Goal: Task Accomplishment & Management: Manage account settings

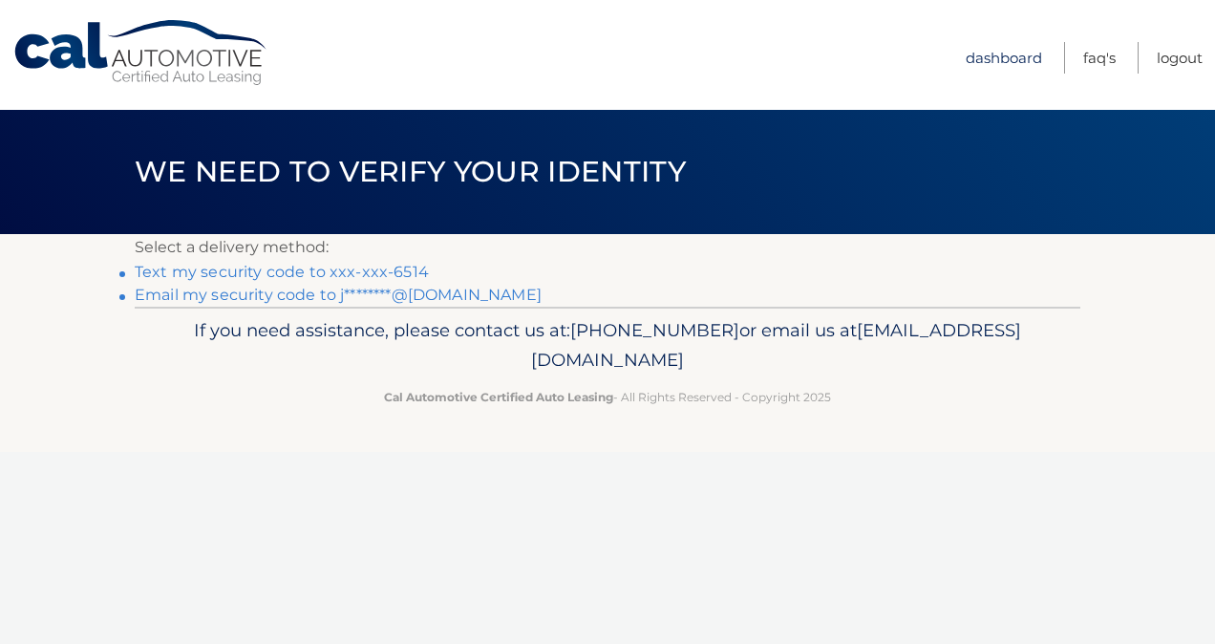
click at [994, 52] on link "Dashboard" at bounding box center [1004, 58] width 76 height 32
click at [417, 292] on link "Email my security code to j********@yahoo.com" at bounding box center [338, 295] width 407 height 18
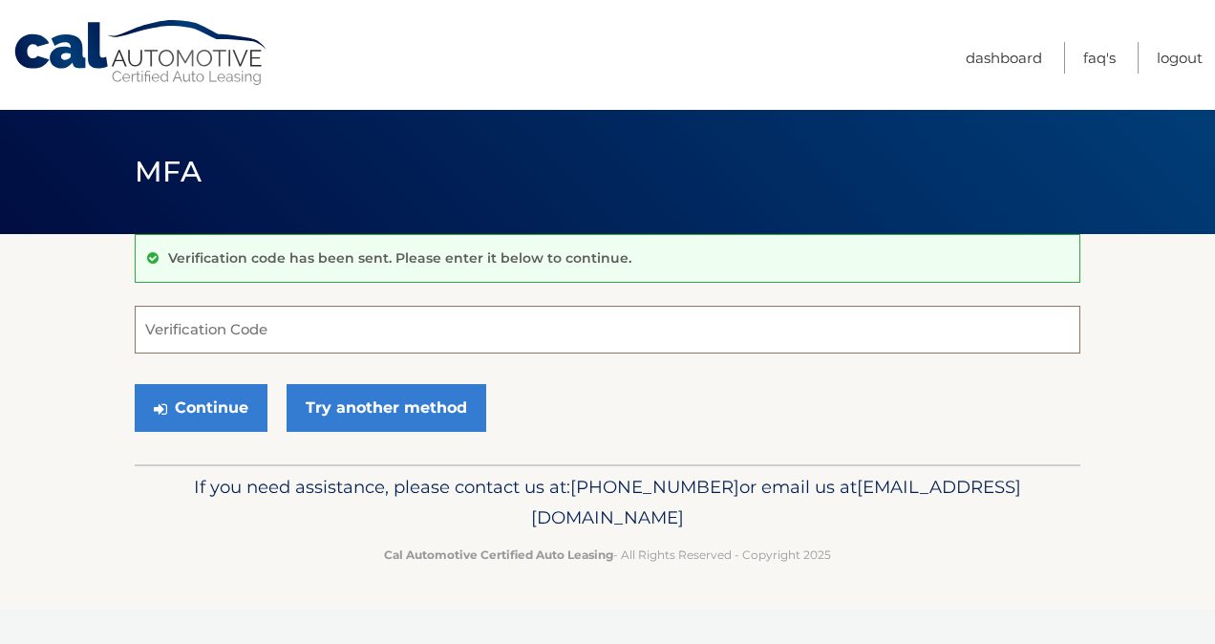
click at [277, 325] on input "Verification Code" at bounding box center [608, 330] width 946 height 48
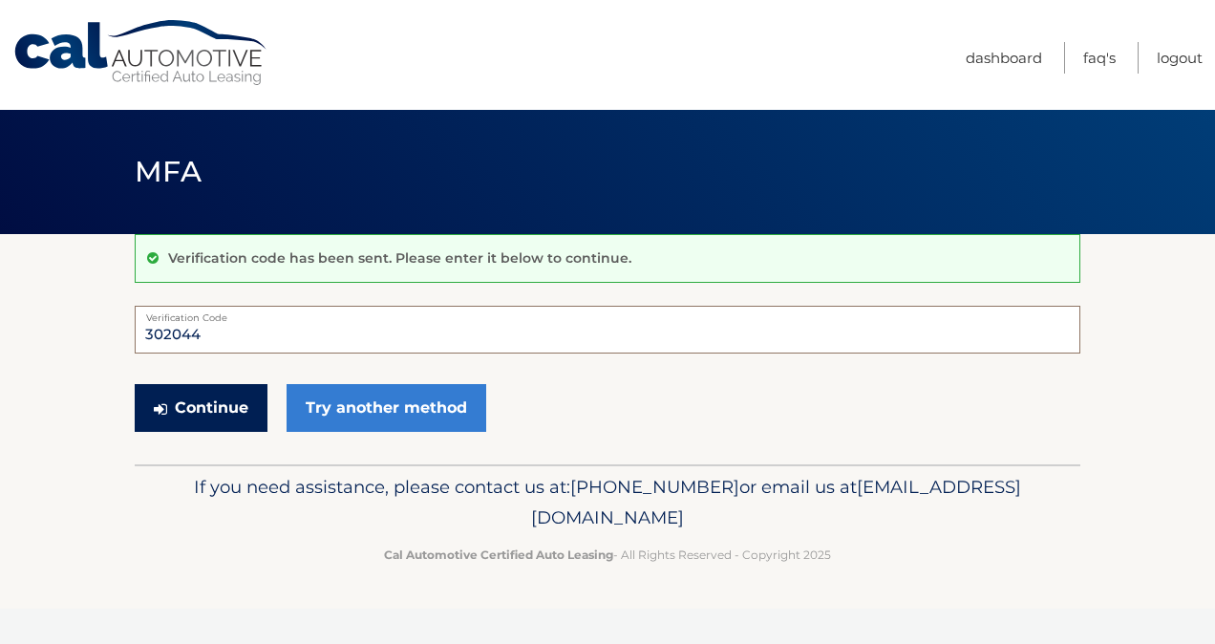
type input "302044"
click at [208, 408] on button "Continue" at bounding box center [201, 408] width 133 height 48
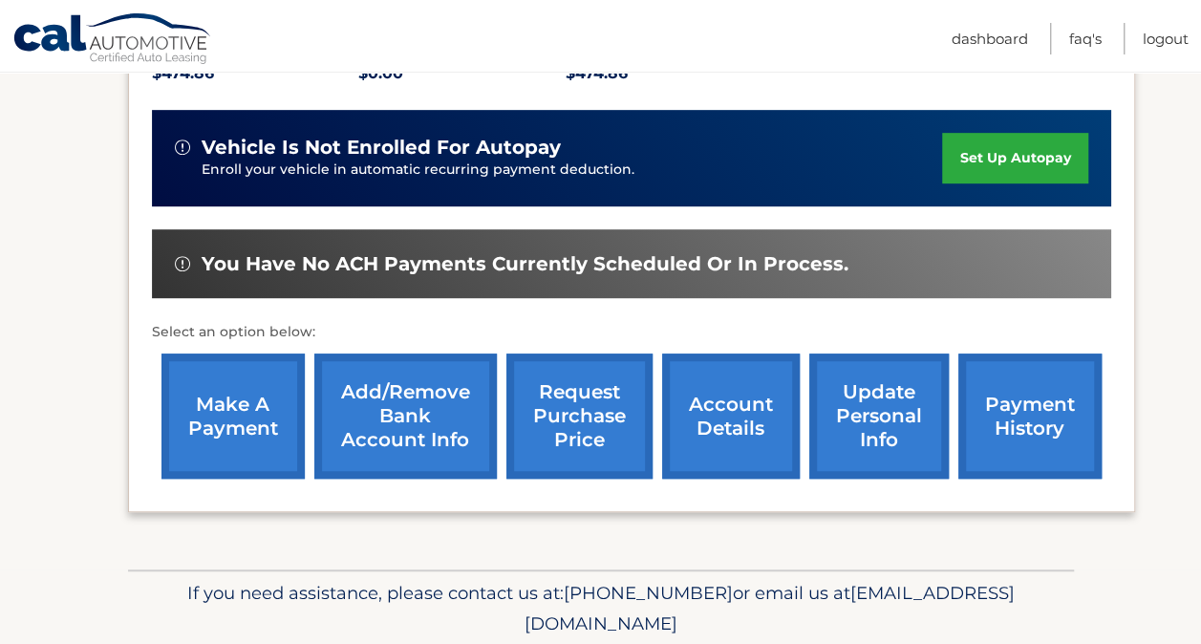
scroll to position [445, 0]
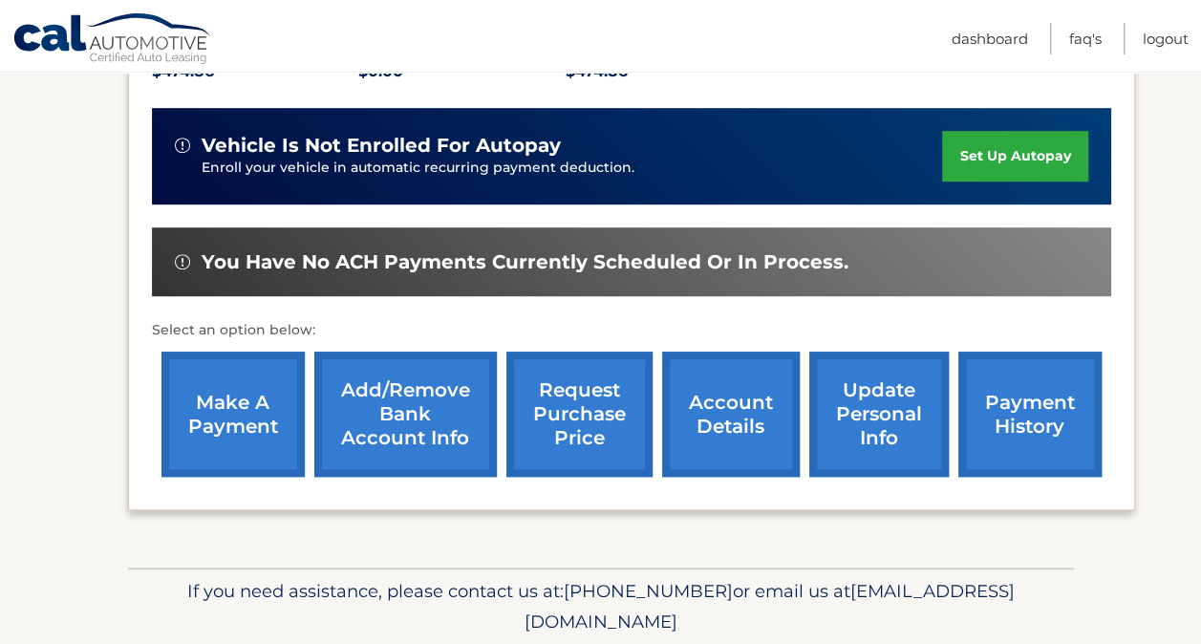
click at [565, 423] on link "request purchase price" at bounding box center [579, 414] width 146 height 125
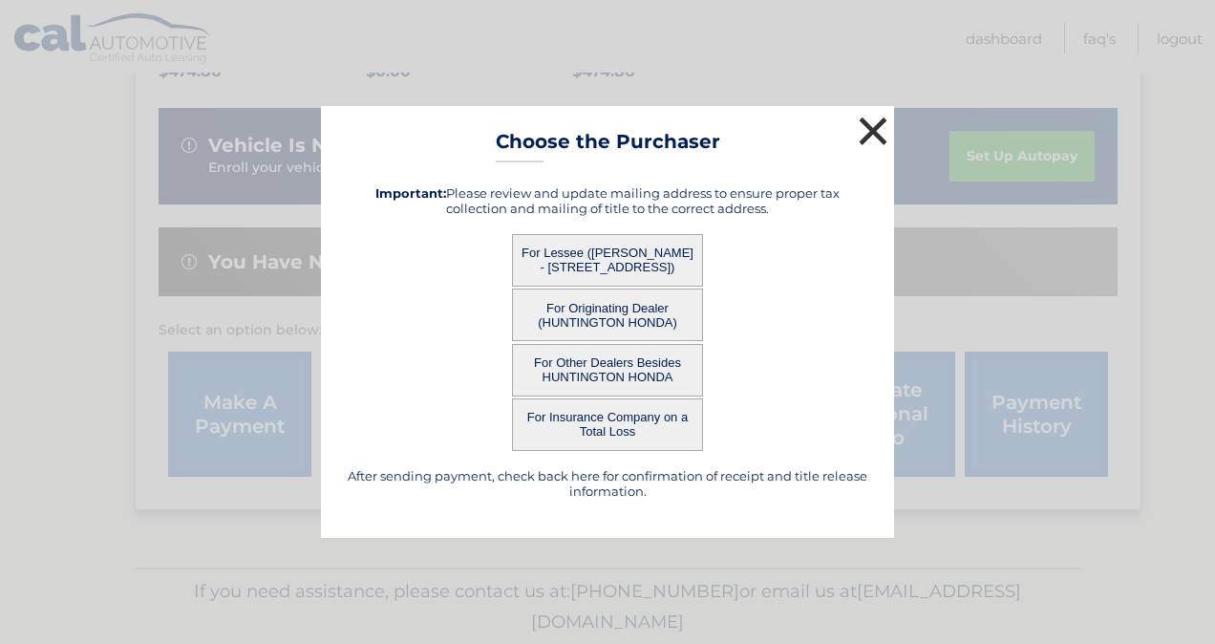
click at [868, 135] on button "×" at bounding box center [873, 131] width 38 height 38
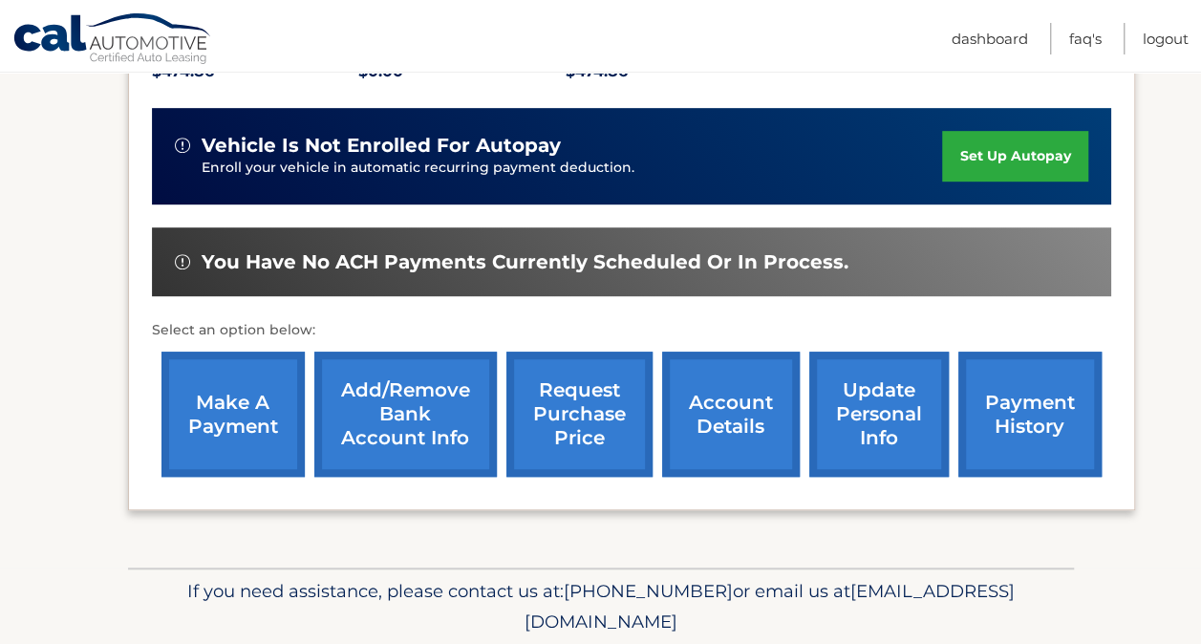
click at [723, 417] on link "account details" at bounding box center [731, 414] width 138 height 125
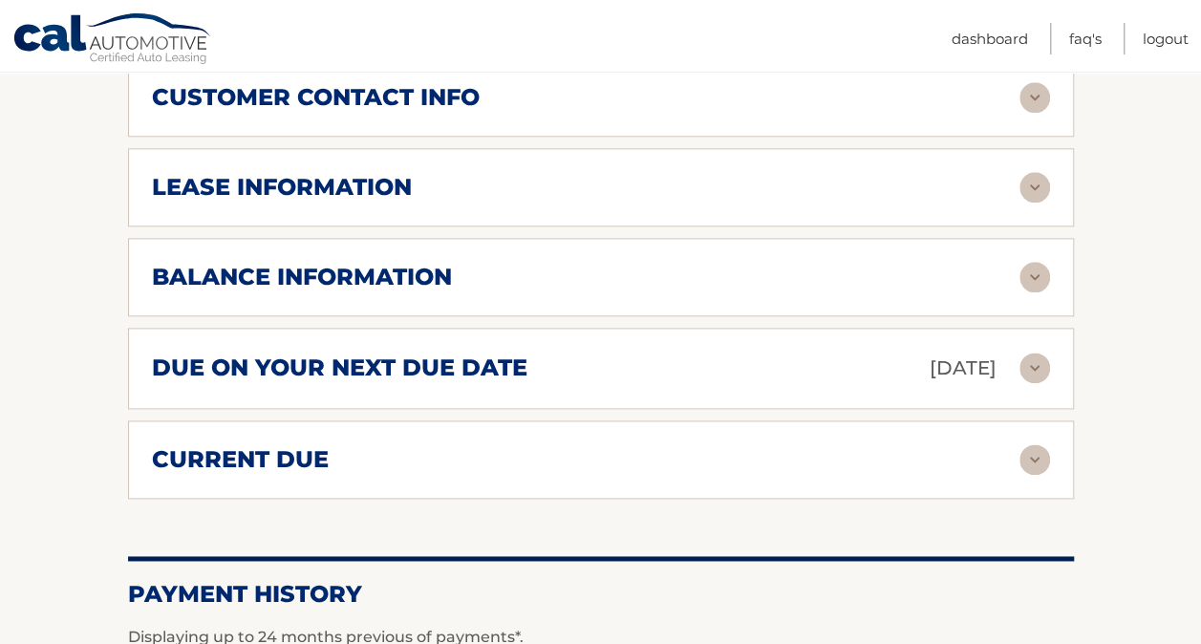
scroll to position [1028, 0]
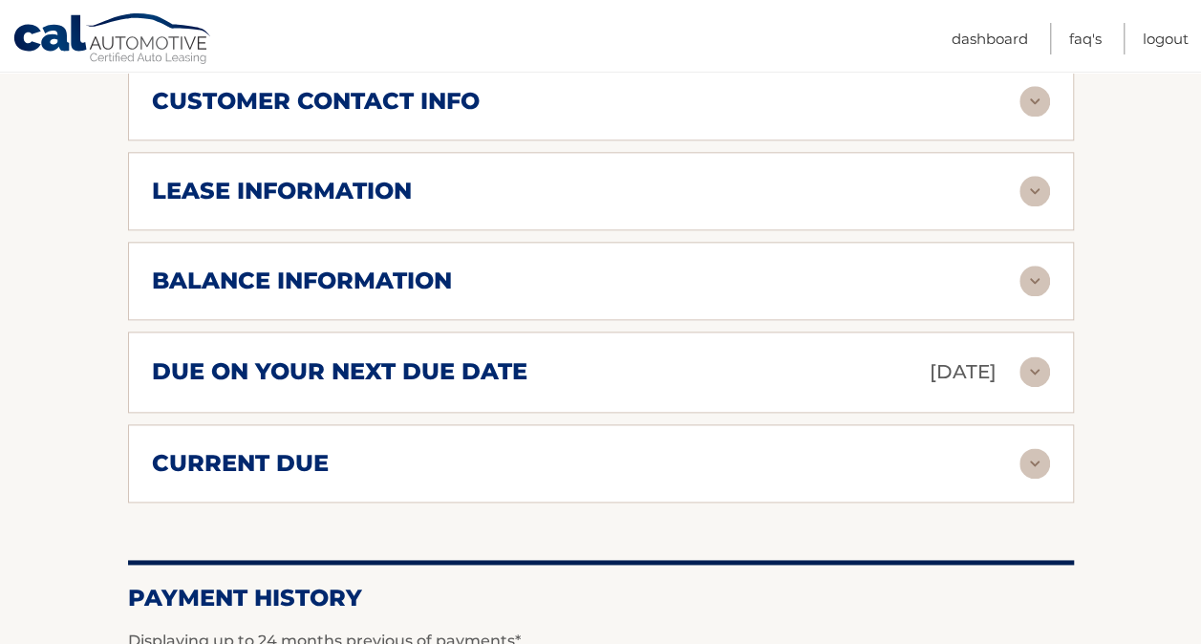
click at [1023, 274] on img at bounding box center [1035, 281] width 31 height 31
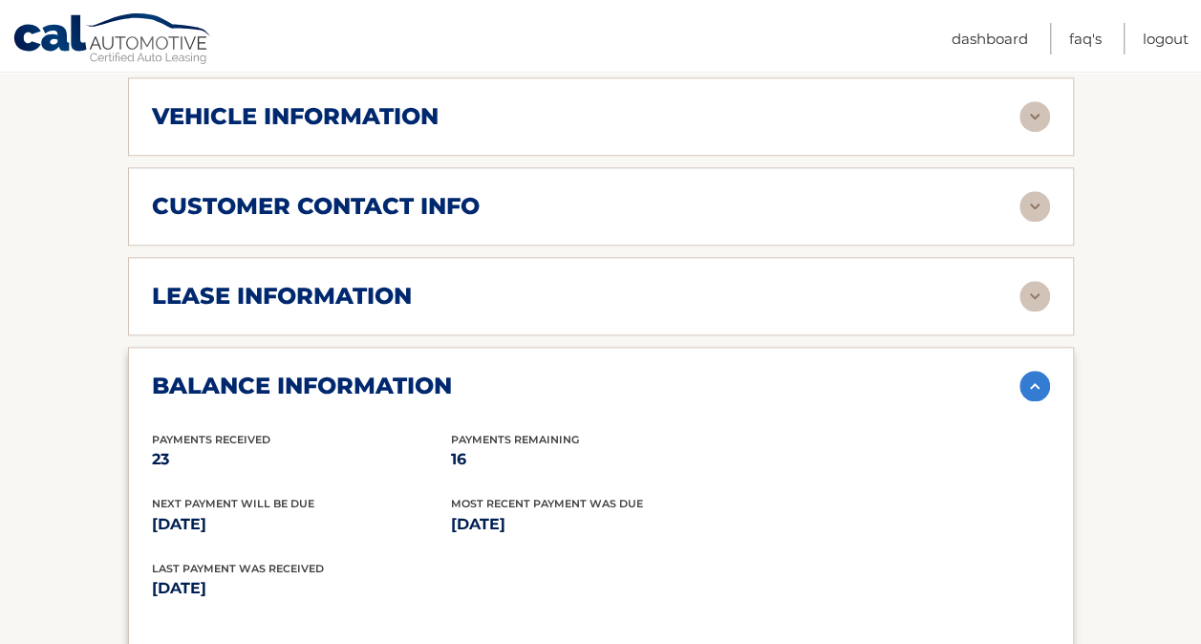
scroll to position [923, 0]
click at [1031, 294] on img at bounding box center [1035, 296] width 31 height 31
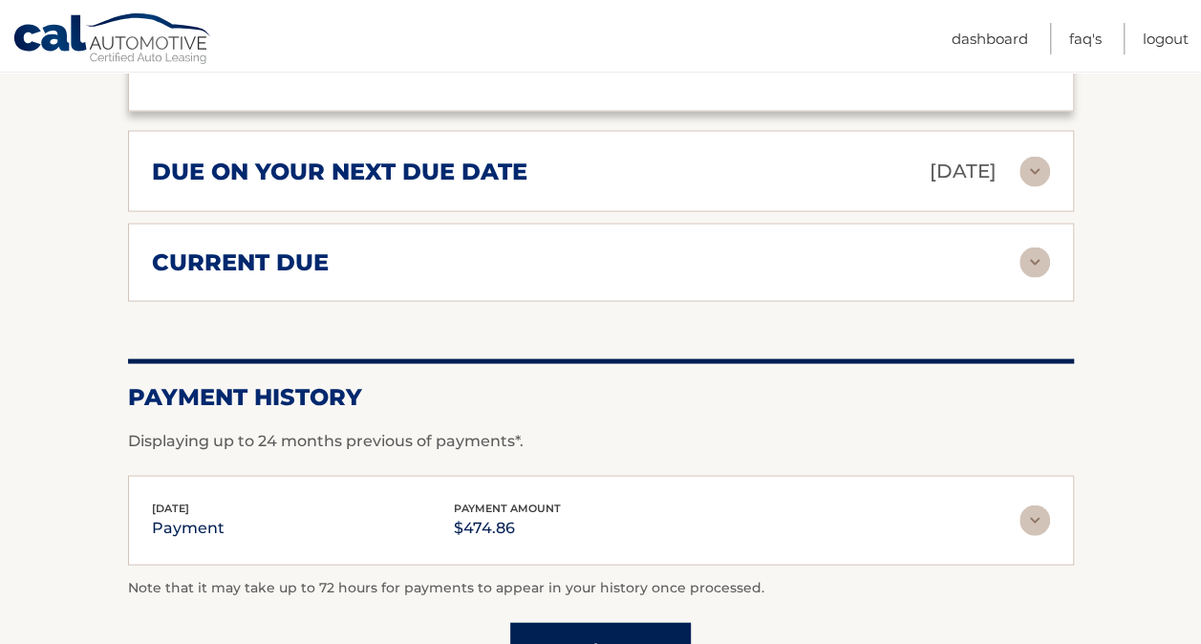
scroll to position [1855, 0]
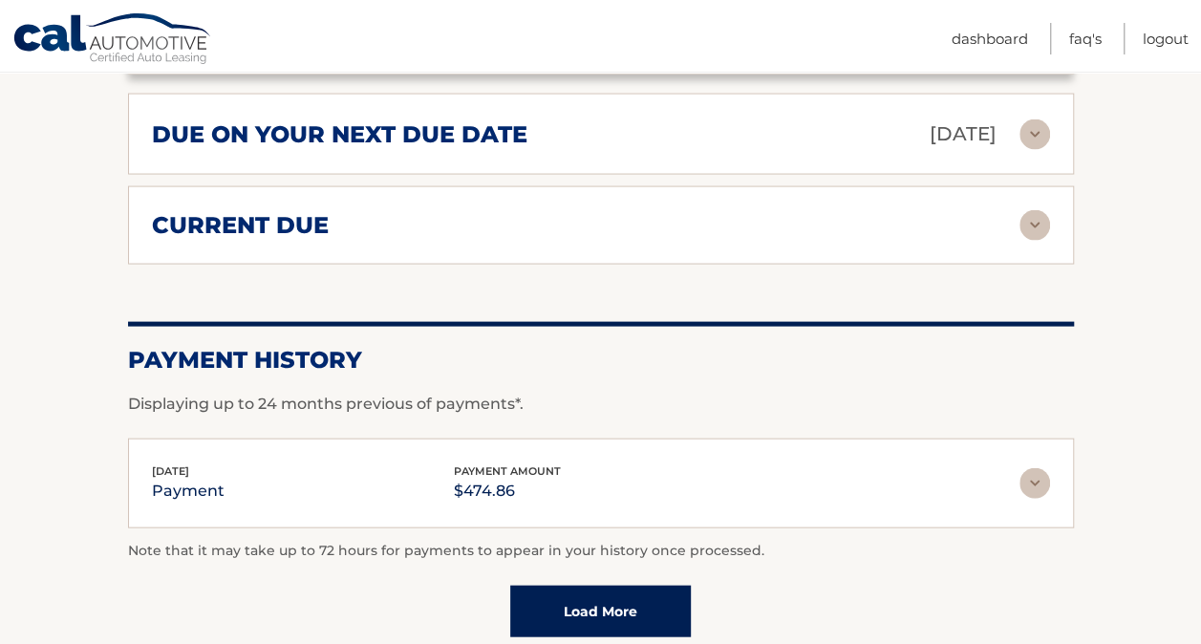
click at [1041, 229] on img at bounding box center [1035, 225] width 31 height 31
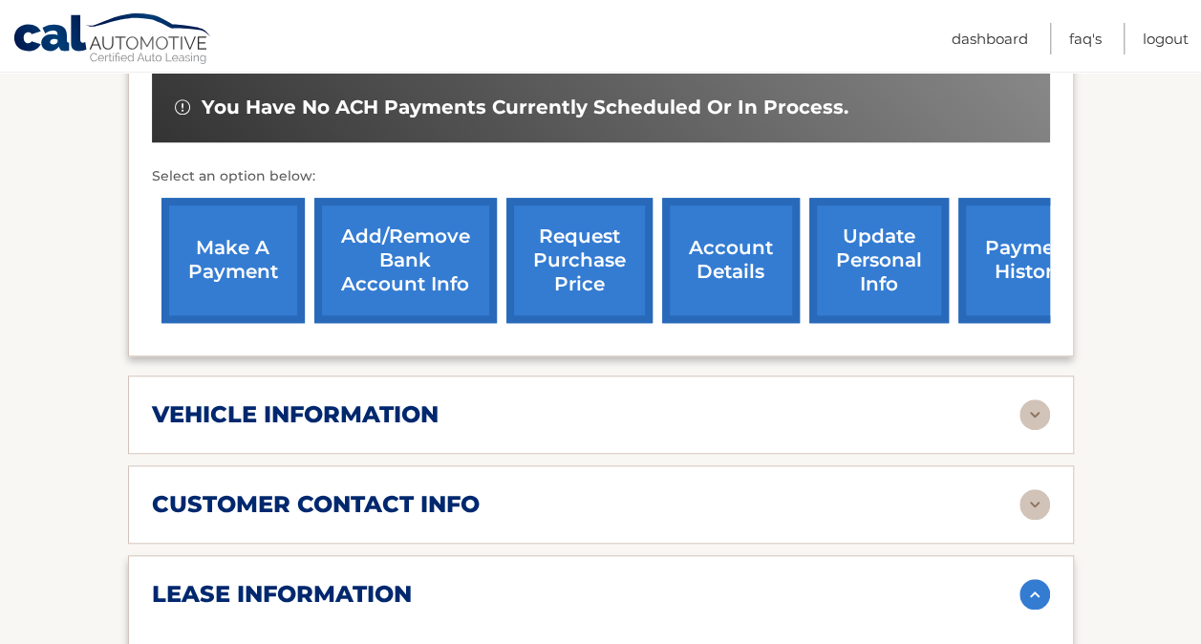
scroll to position [618, 0]
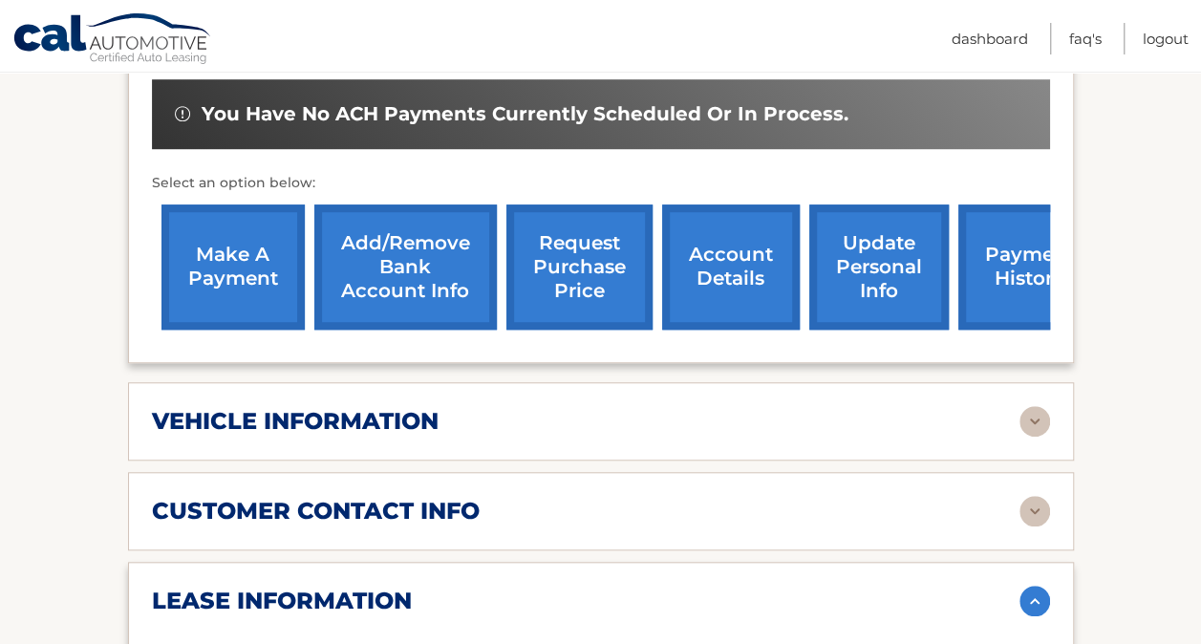
click at [1024, 433] on img at bounding box center [1035, 421] width 31 height 31
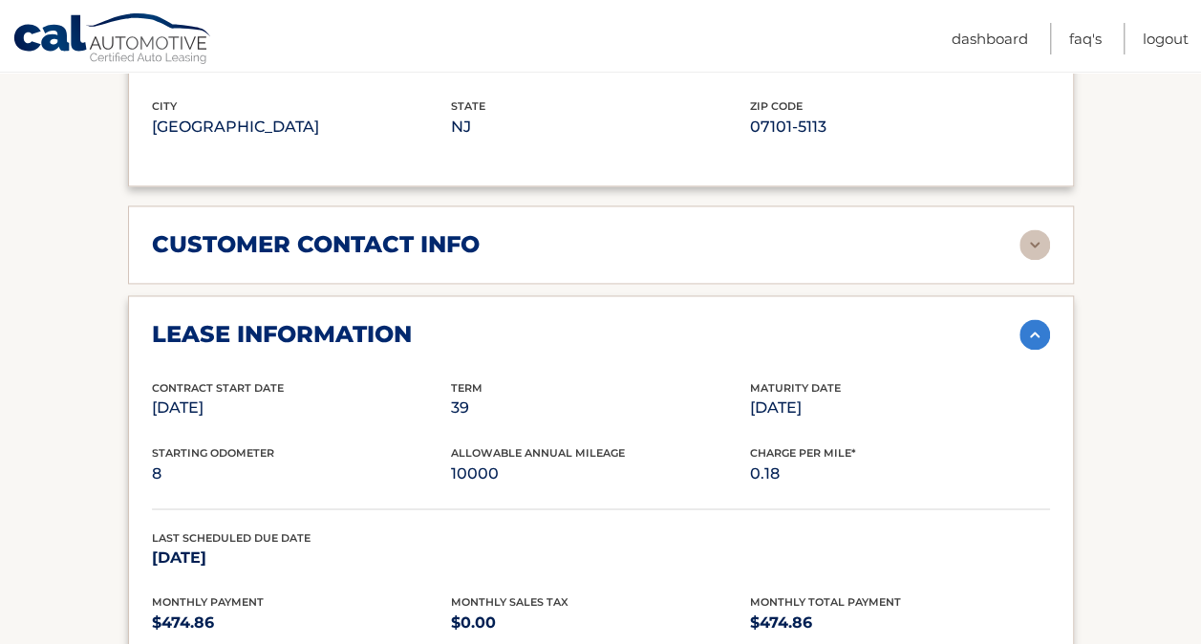
scroll to position [1349, 0]
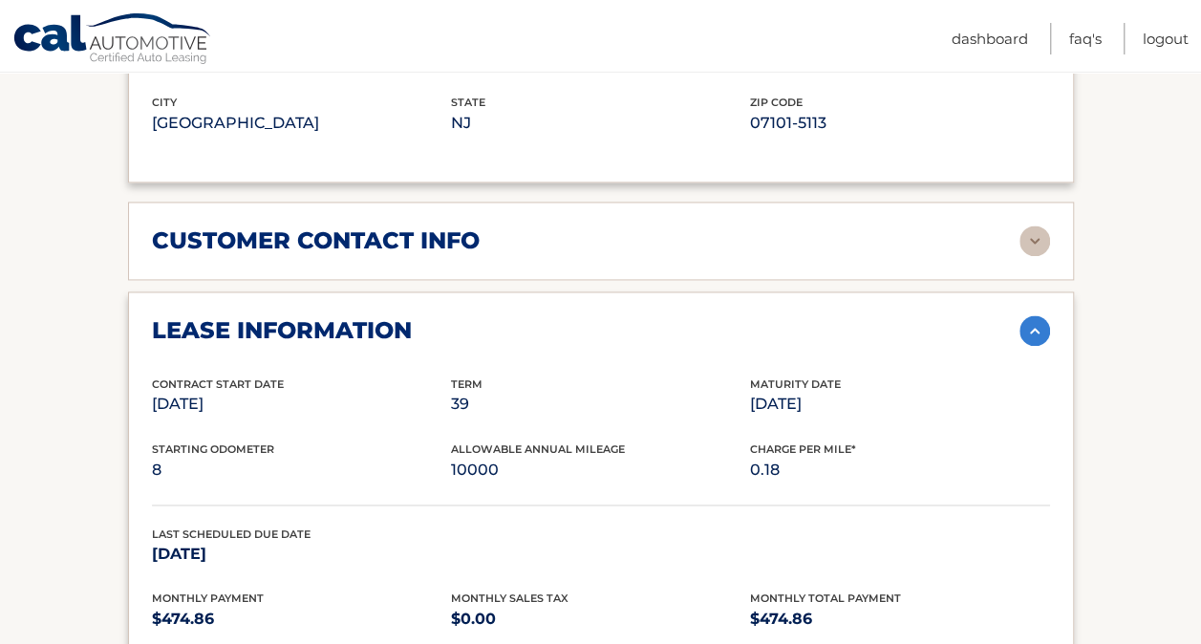
click at [1033, 225] on img at bounding box center [1035, 240] width 31 height 31
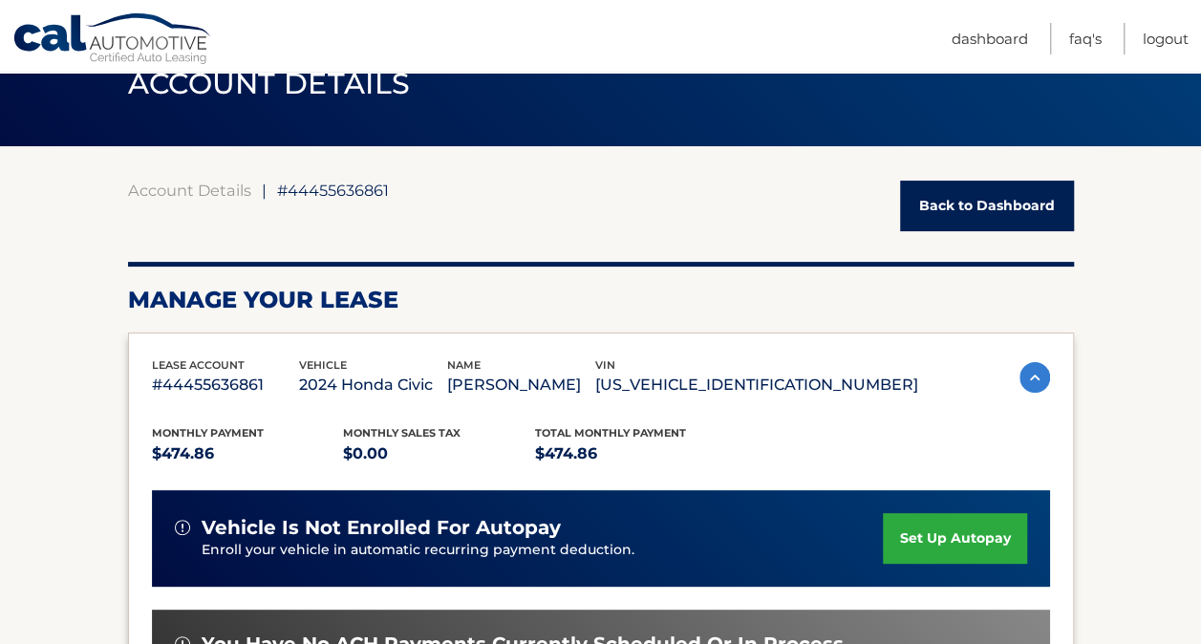
scroll to position [86, 0]
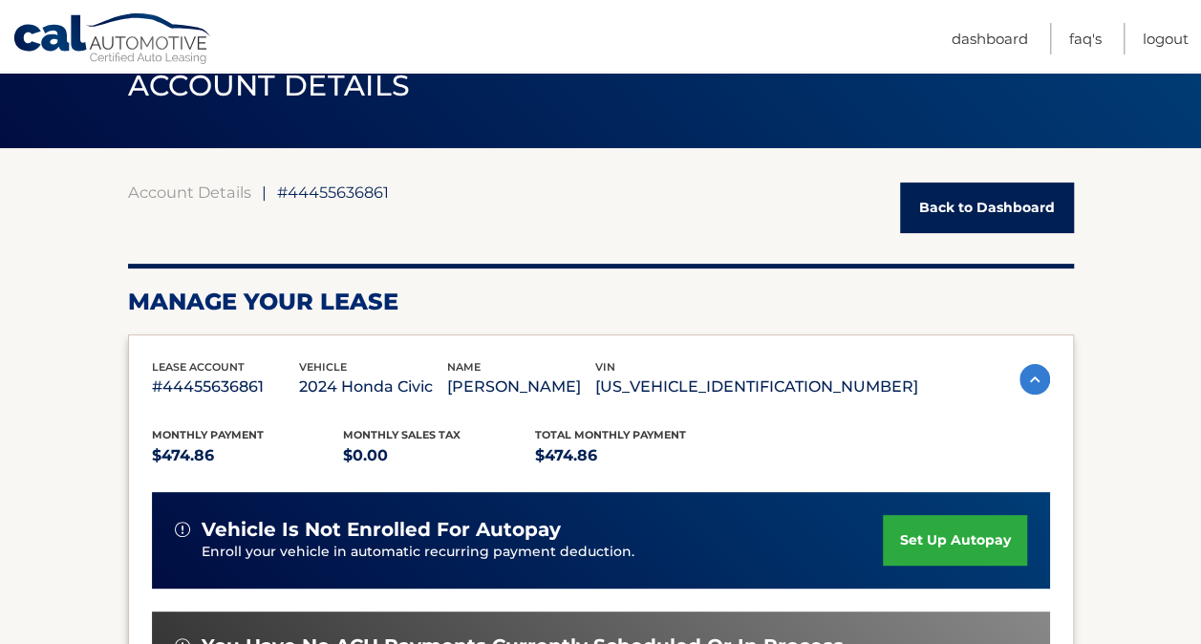
click at [225, 374] on p "#44455636861" at bounding box center [226, 387] width 148 height 27
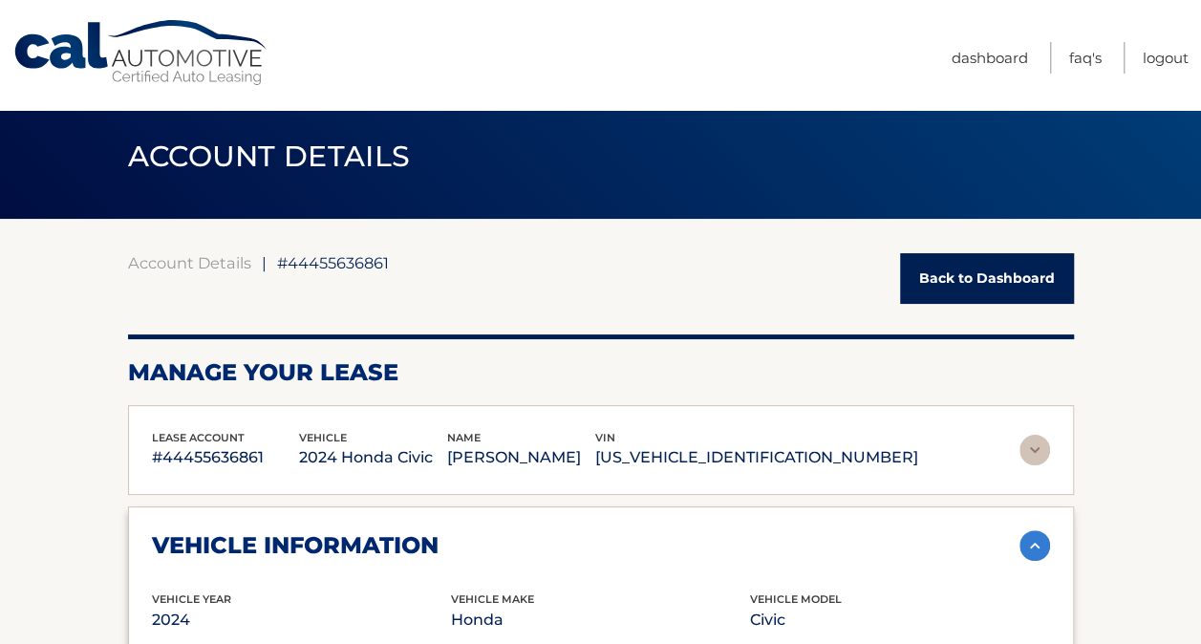
scroll to position [18, 0]
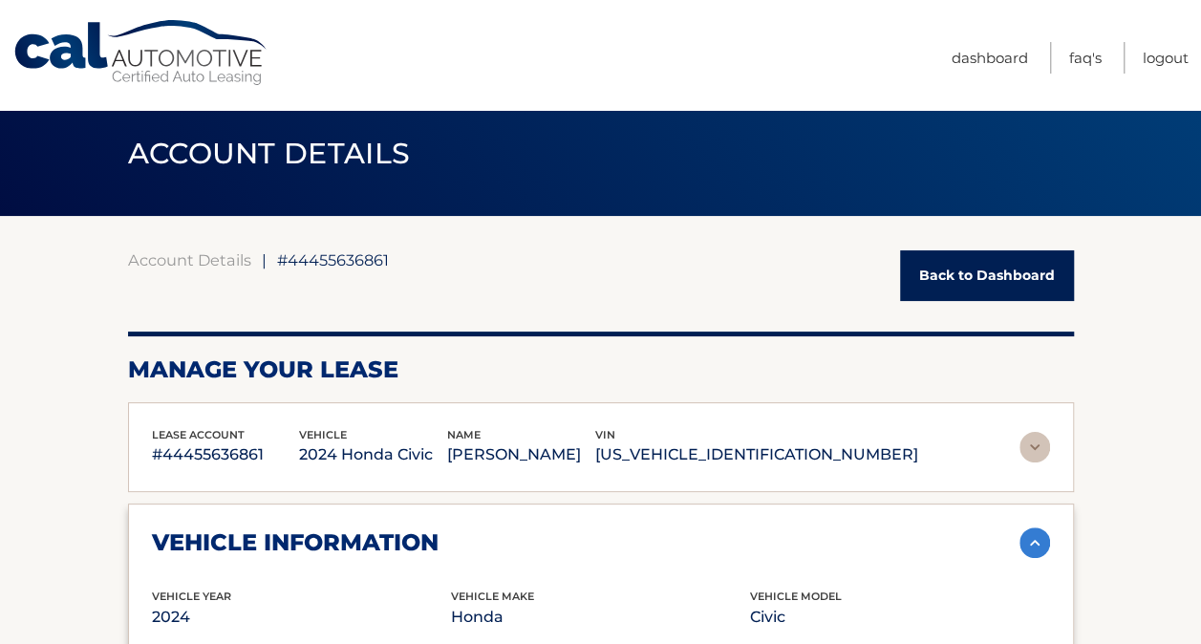
click at [1087, 54] on link "FAQ's" at bounding box center [1085, 58] width 32 height 32
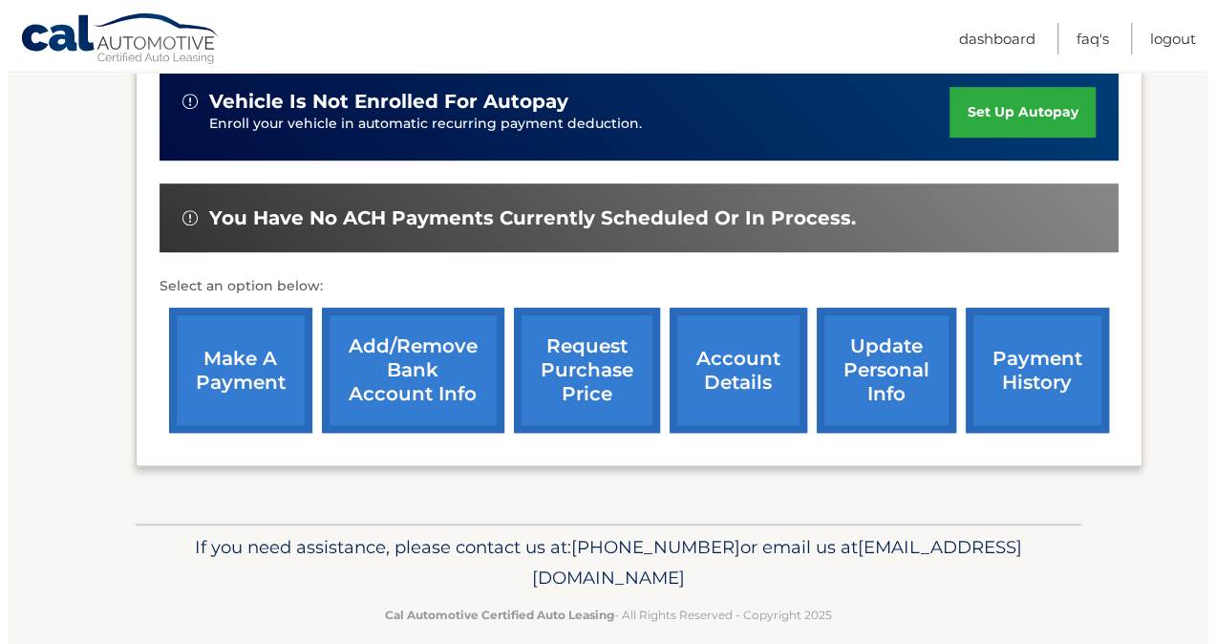
scroll to position [512, 0]
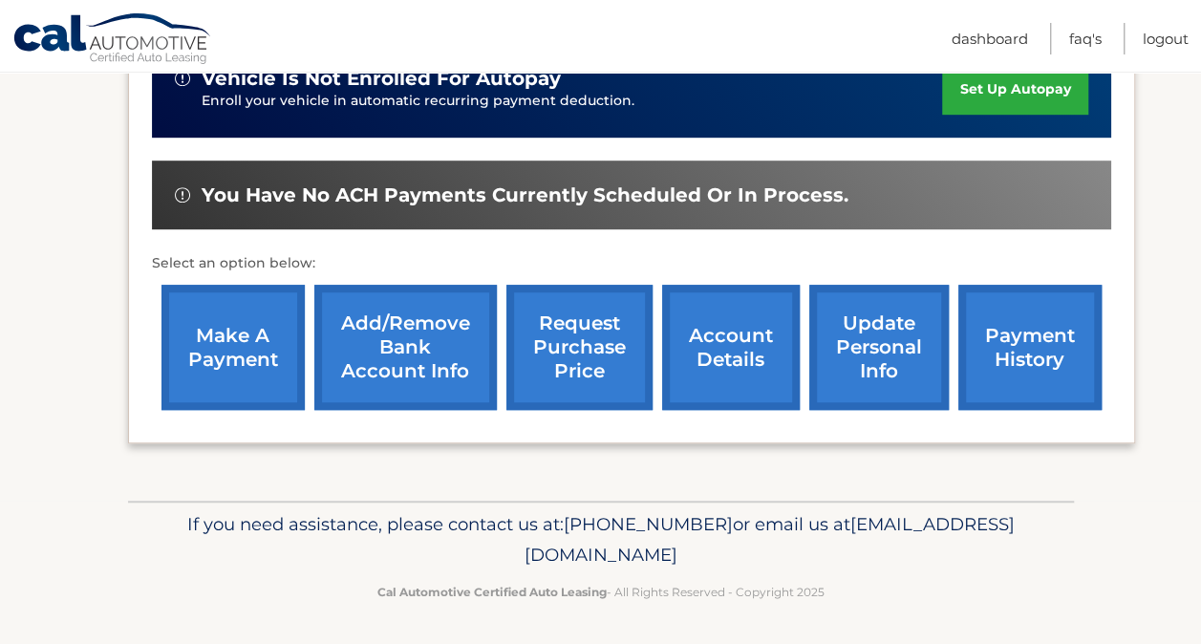
click at [571, 352] on link "request purchase price" at bounding box center [579, 347] width 146 height 125
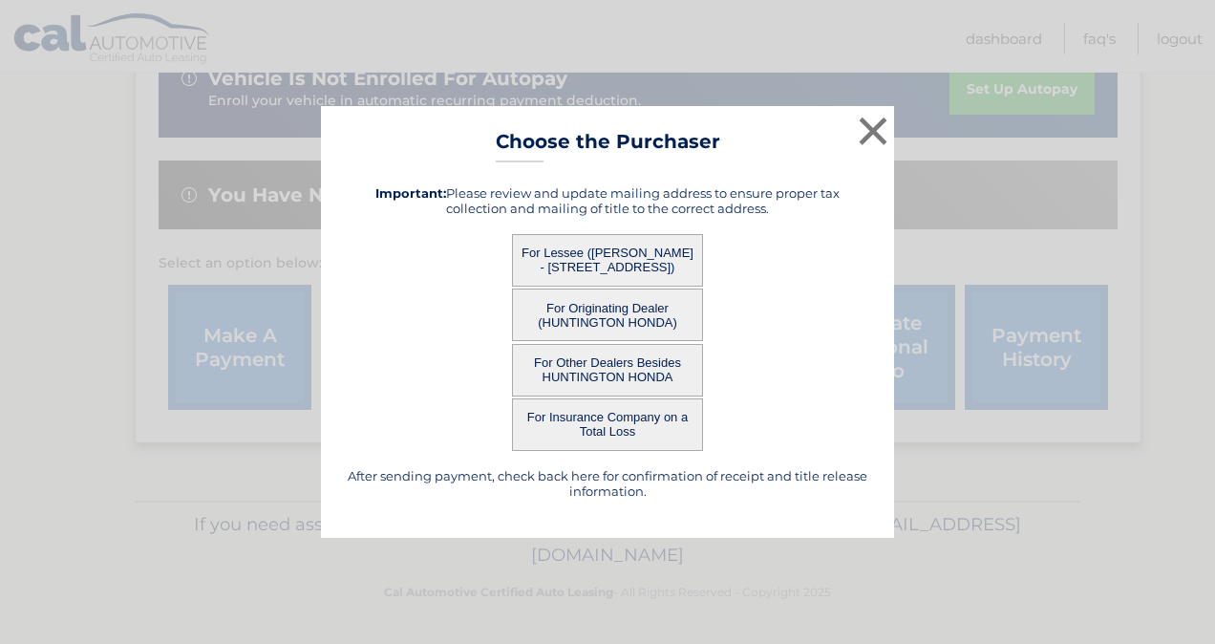
click at [634, 256] on button "For Lessee ([PERSON_NAME] - [STREET_ADDRESS])" at bounding box center [607, 260] width 191 height 53
click at [871, 122] on button "×" at bounding box center [873, 131] width 38 height 38
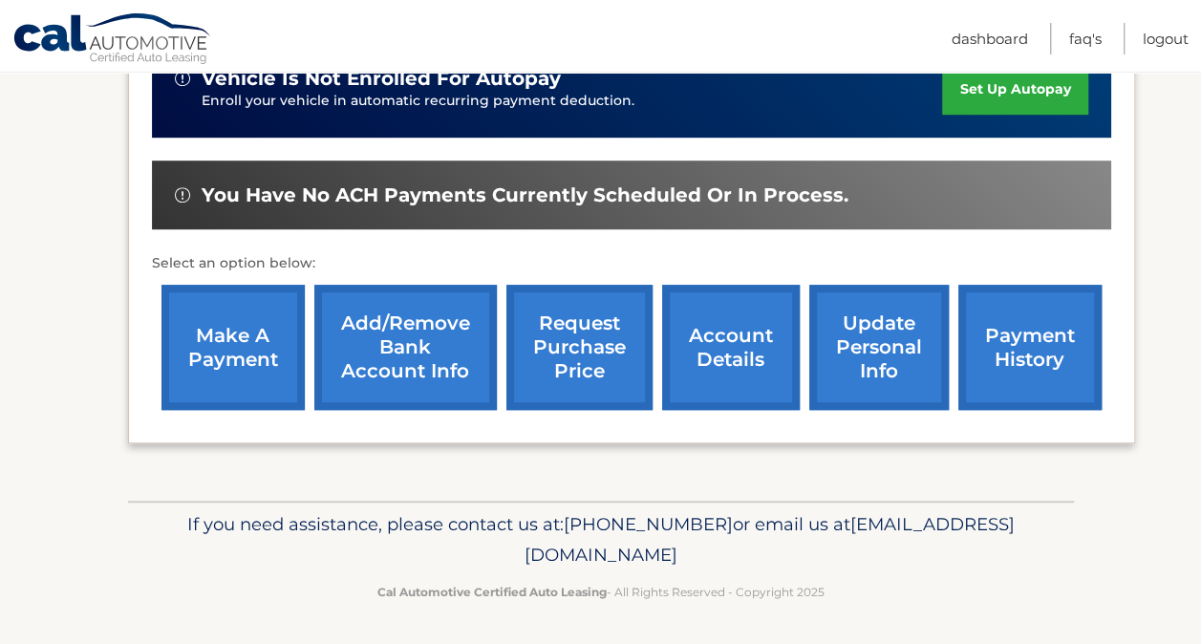
click at [592, 345] on link "request purchase price" at bounding box center [579, 347] width 146 height 125
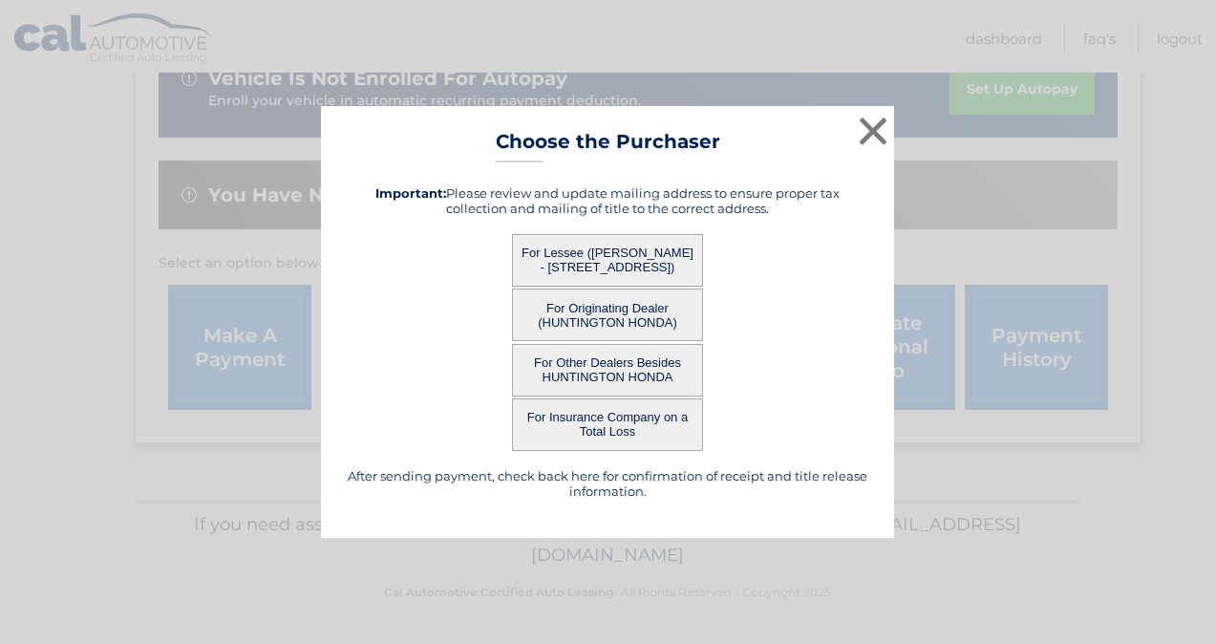
click at [569, 258] on button "For Lessee ([PERSON_NAME] - [STREET_ADDRESS])" at bounding box center [607, 260] width 191 height 53
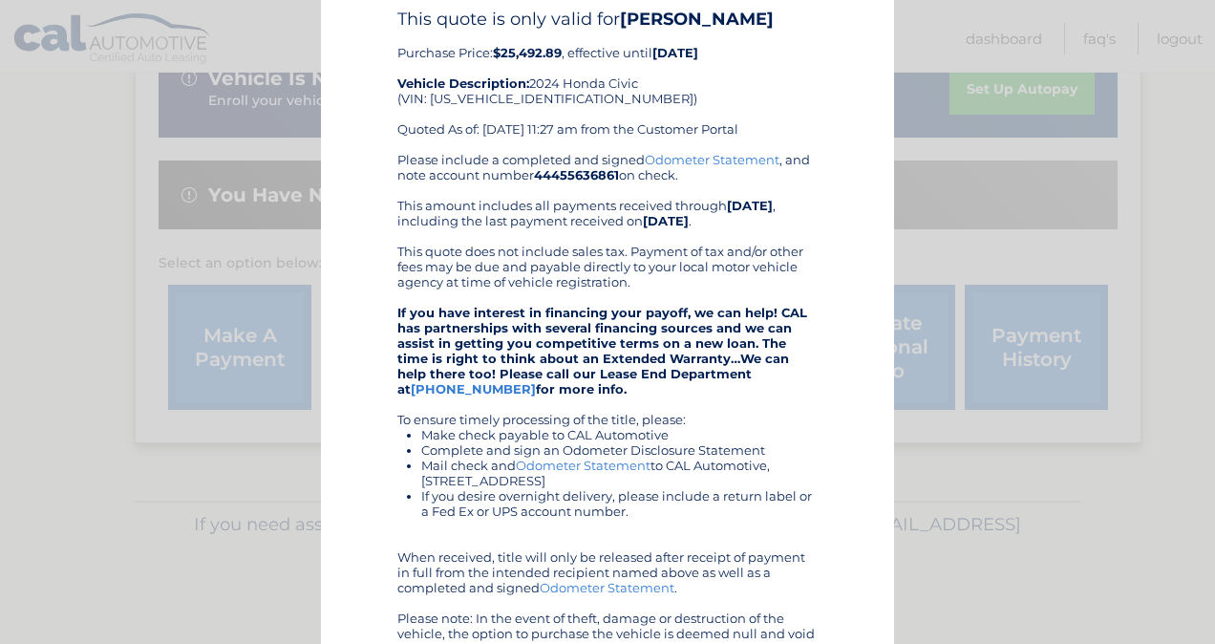
scroll to position [77, 0]
